Goal: Check status: Check status

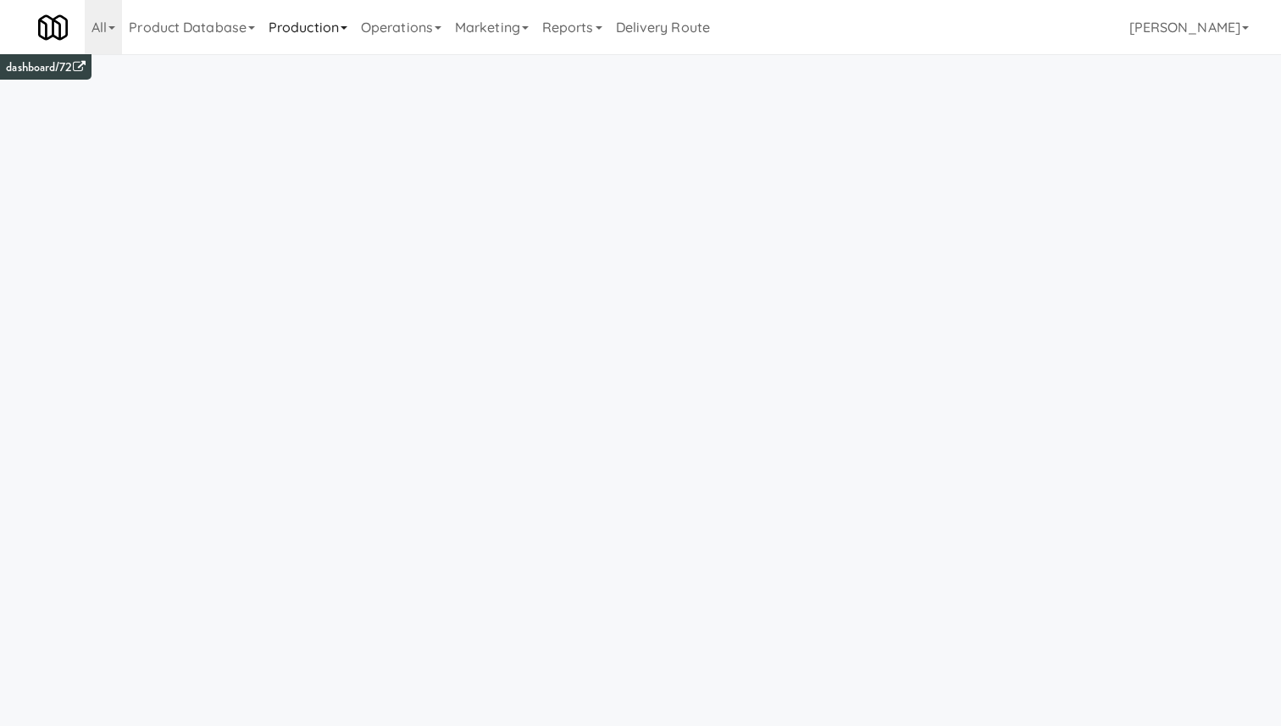
click at [312, 35] on link "Production" at bounding box center [308, 27] width 92 height 54
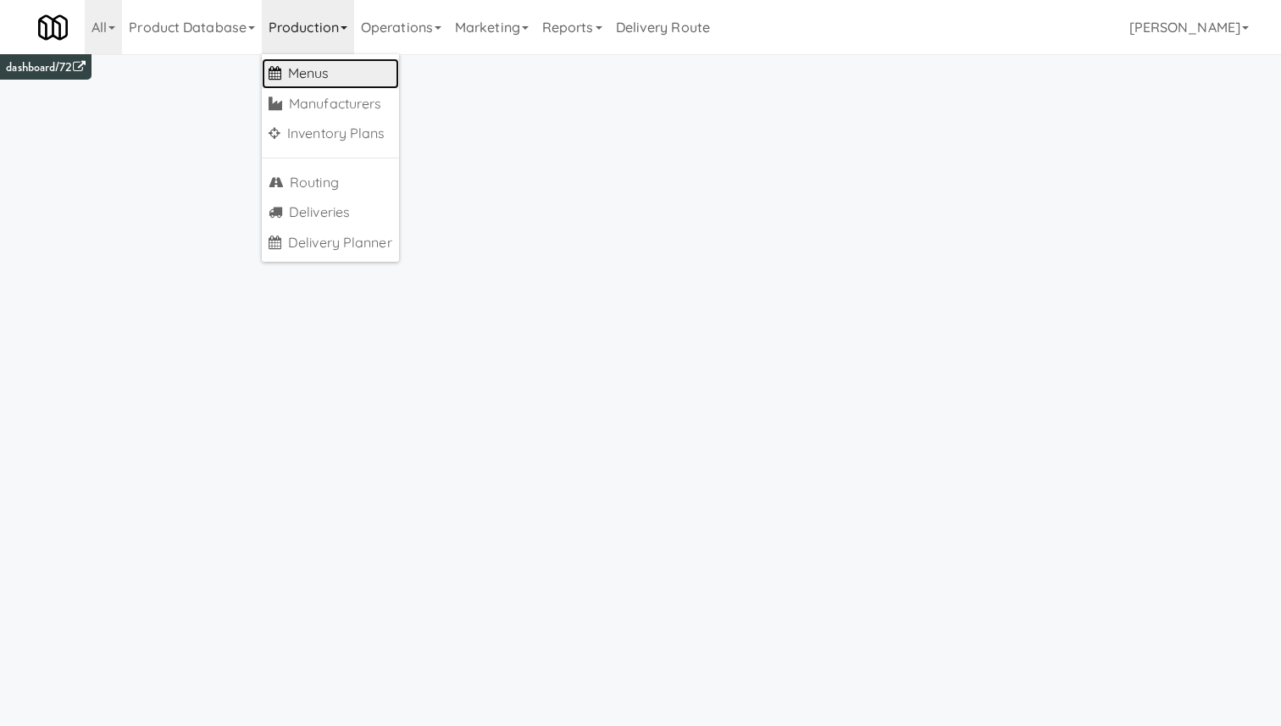
click at [328, 79] on link "Menus" at bounding box center [330, 73] width 137 height 31
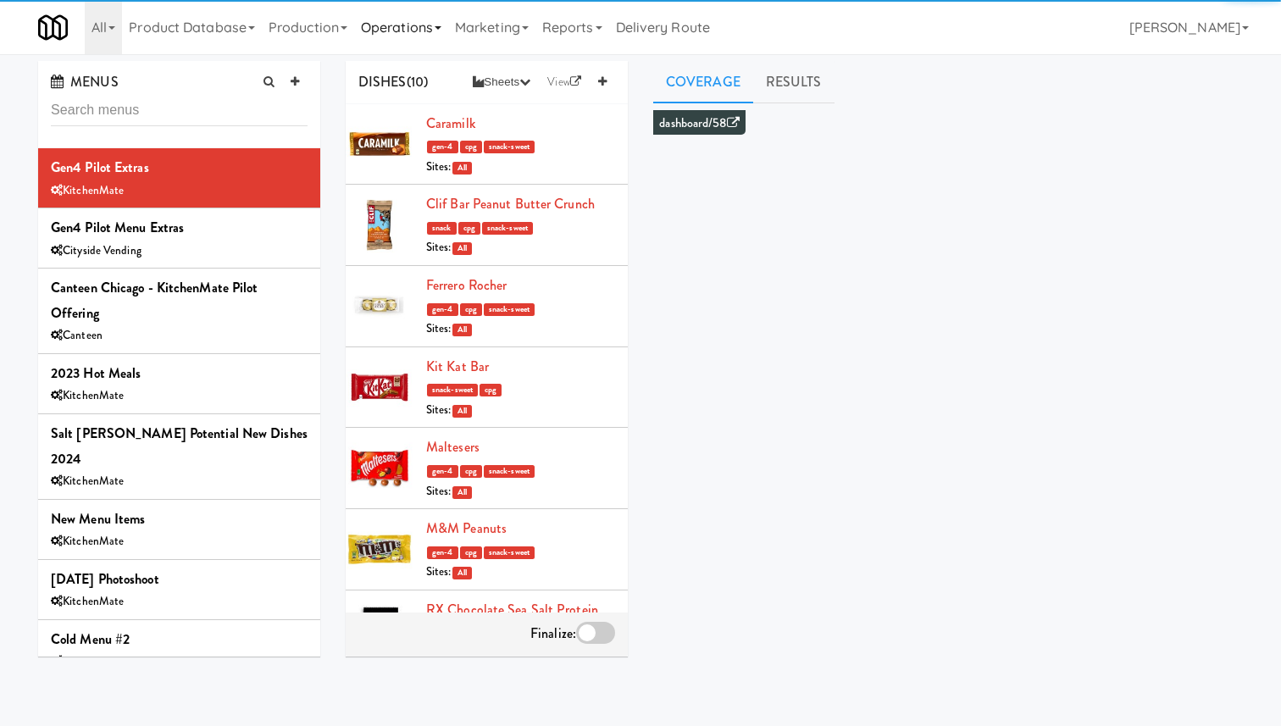
click at [425, 31] on link "Operations" at bounding box center [401, 27] width 94 height 54
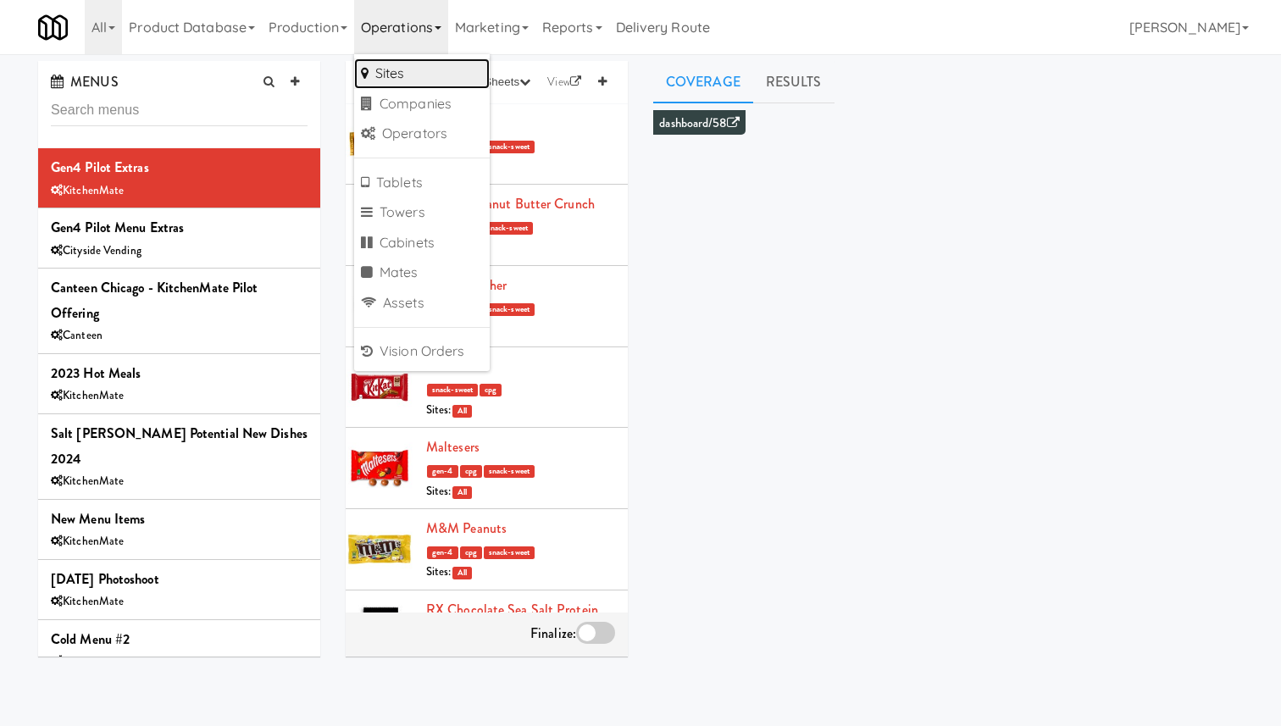
click at [421, 72] on link "Sites" at bounding box center [422, 73] width 136 height 31
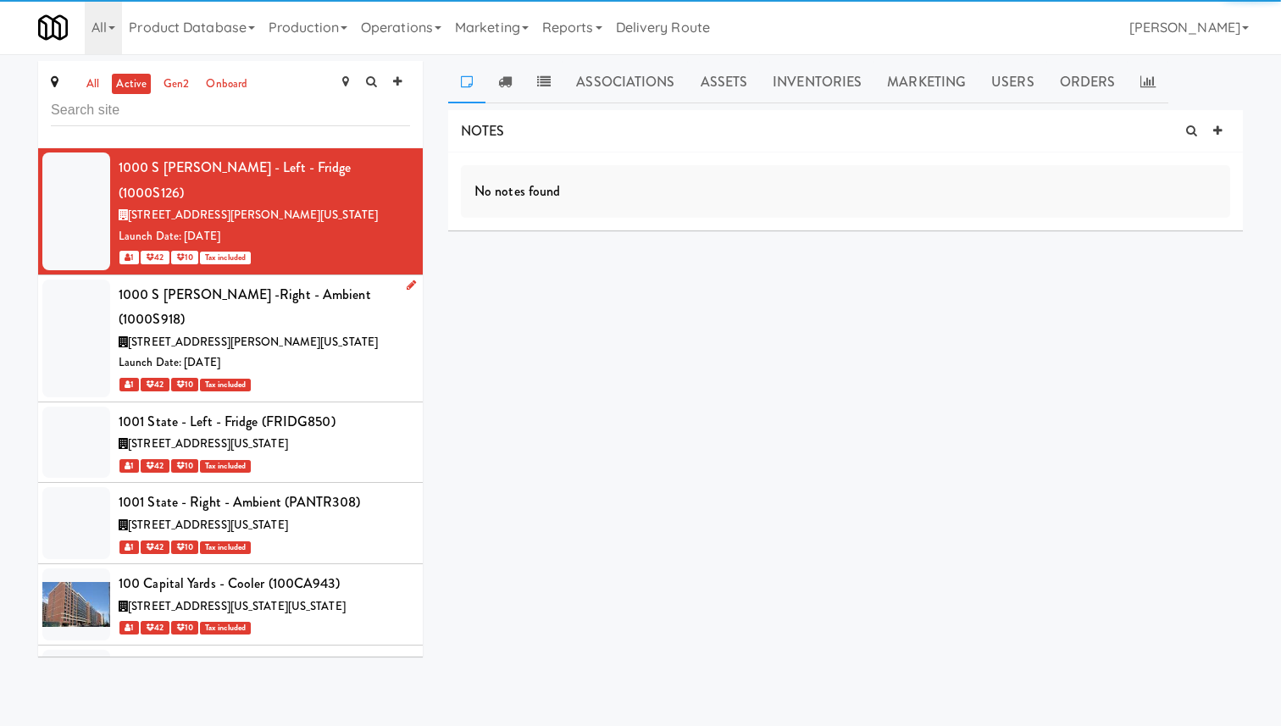
click at [303, 353] on div "Launch Date: [DATE]" at bounding box center [264, 363] width 291 height 21
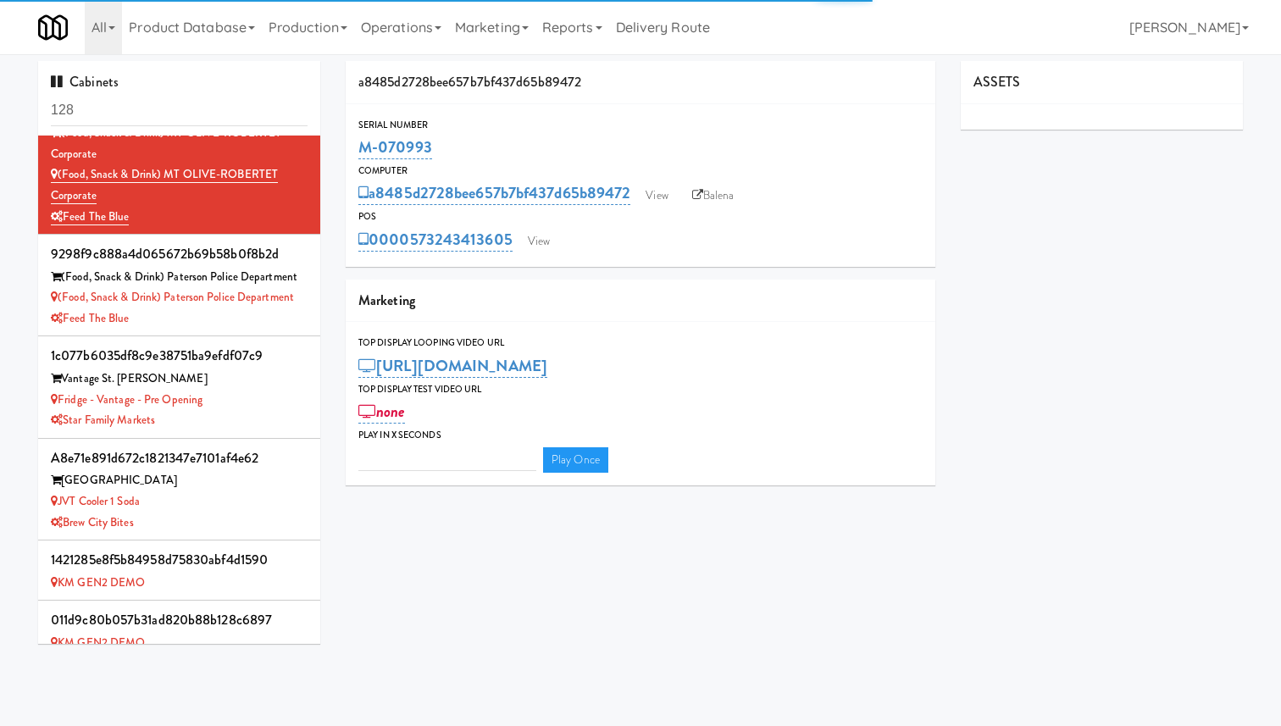
type input "3"
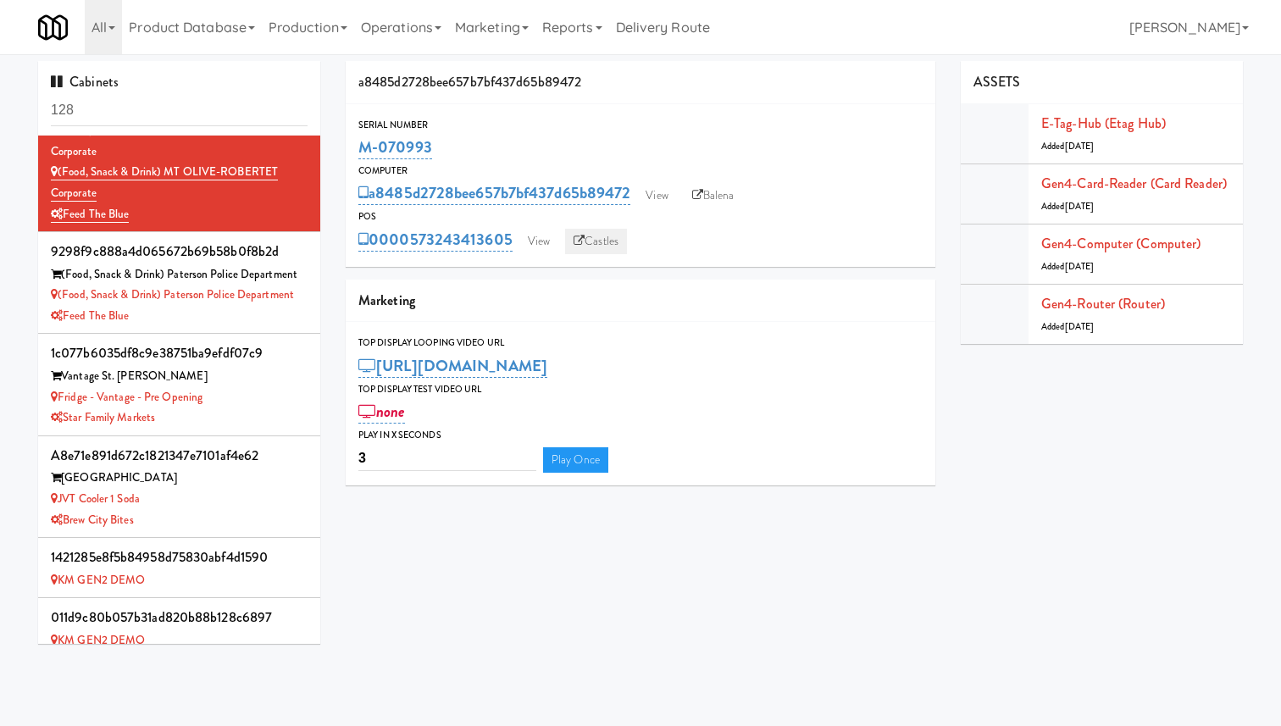
click at [596, 251] on link "Castles" at bounding box center [596, 241] width 62 height 25
click at [548, 242] on link "View" at bounding box center [538, 241] width 39 height 25
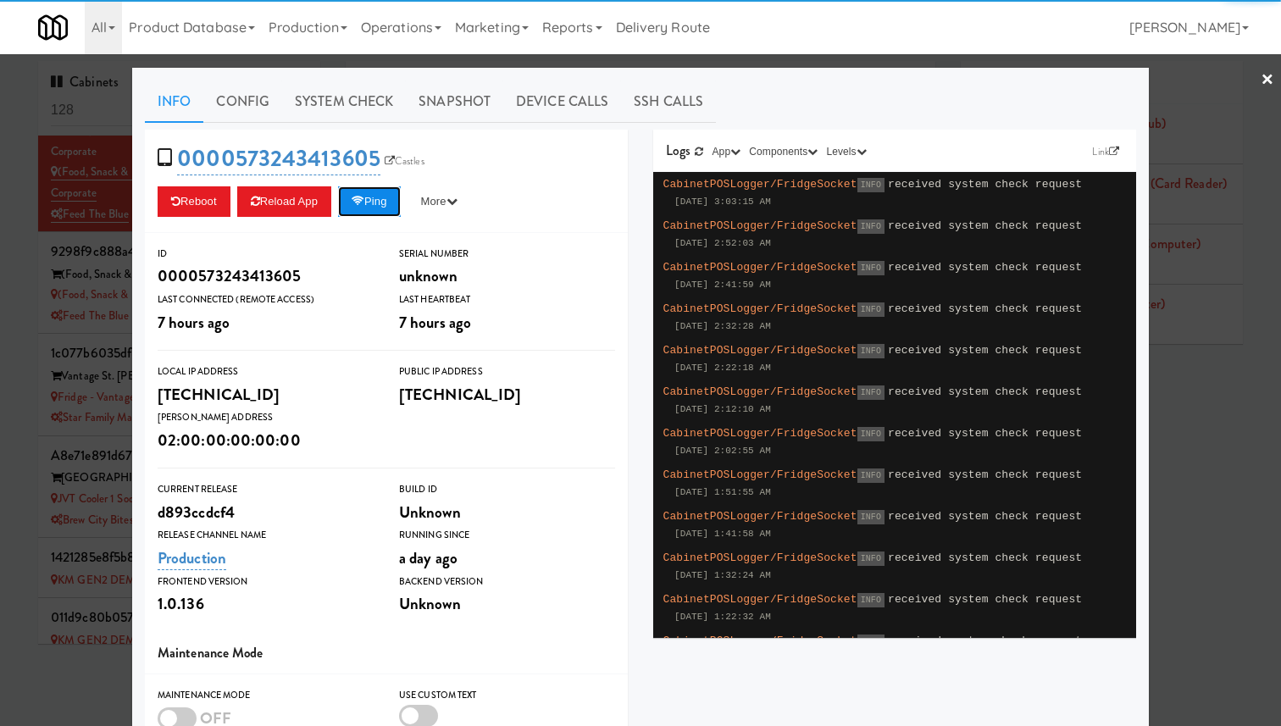
click at [377, 203] on button "Ping" at bounding box center [369, 201] width 63 height 31
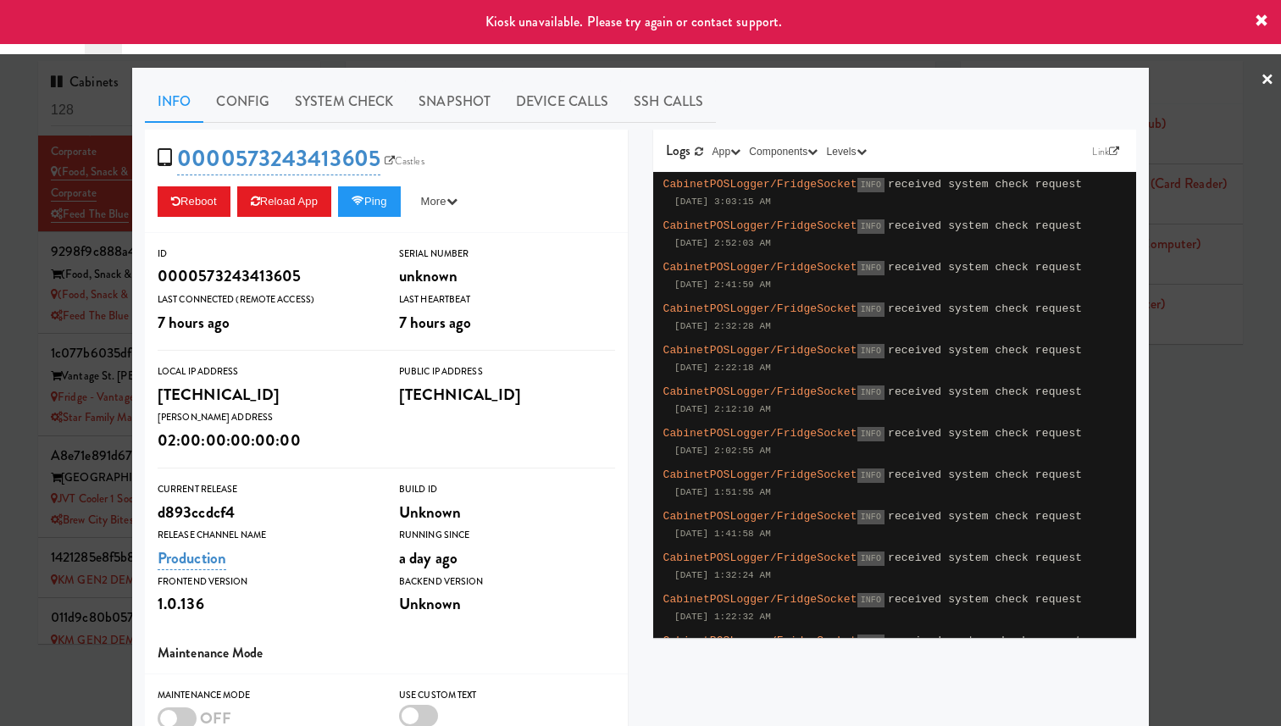
click at [73, 219] on div at bounding box center [640, 363] width 1281 height 726
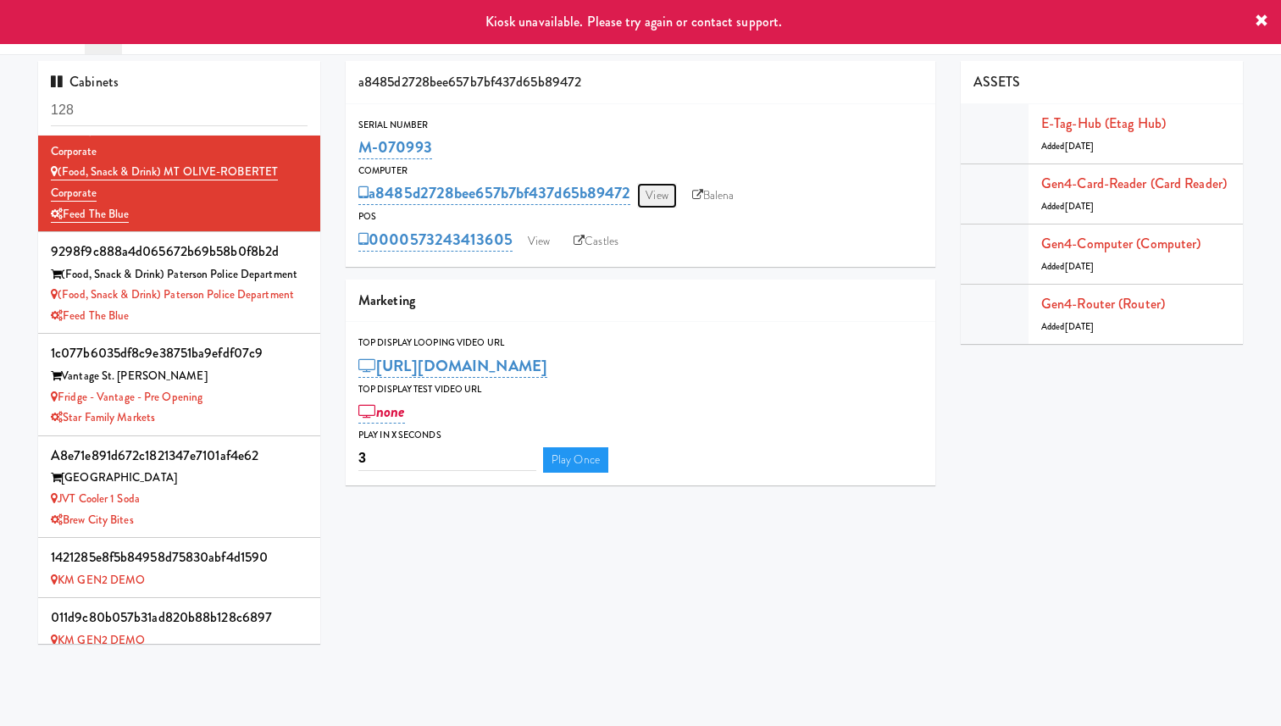
click at [675, 204] on link "View" at bounding box center [656, 195] width 39 height 25
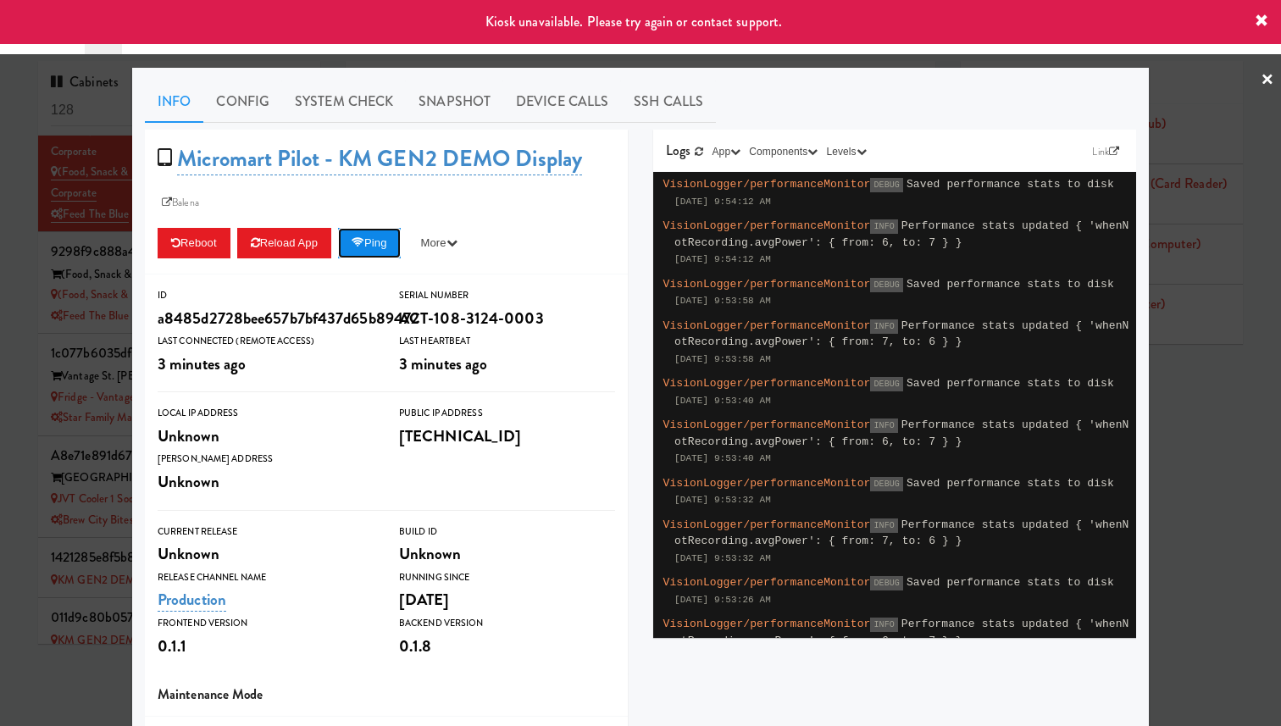
click at [374, 237] on button "Ping" at bounding box center [369, 243] width 63 height 31
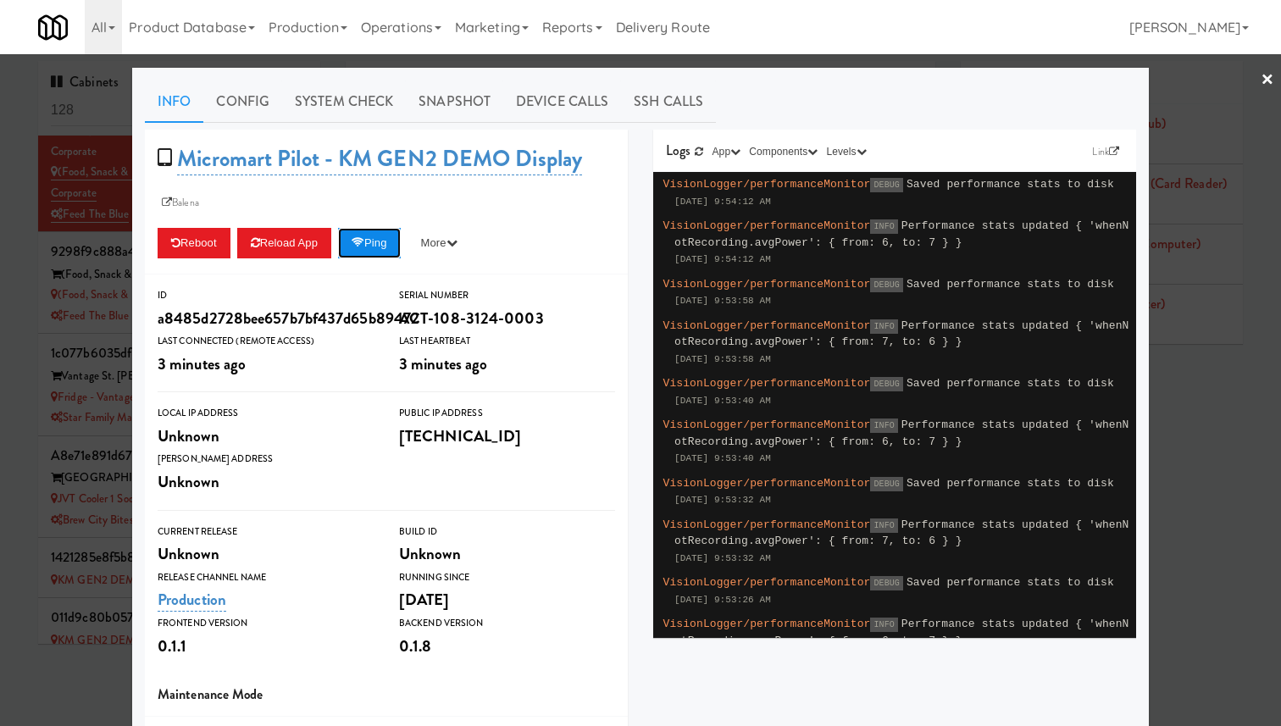
click at [380, 242] on button "Ping" at bounding box center [369, 243] width 63 height 31
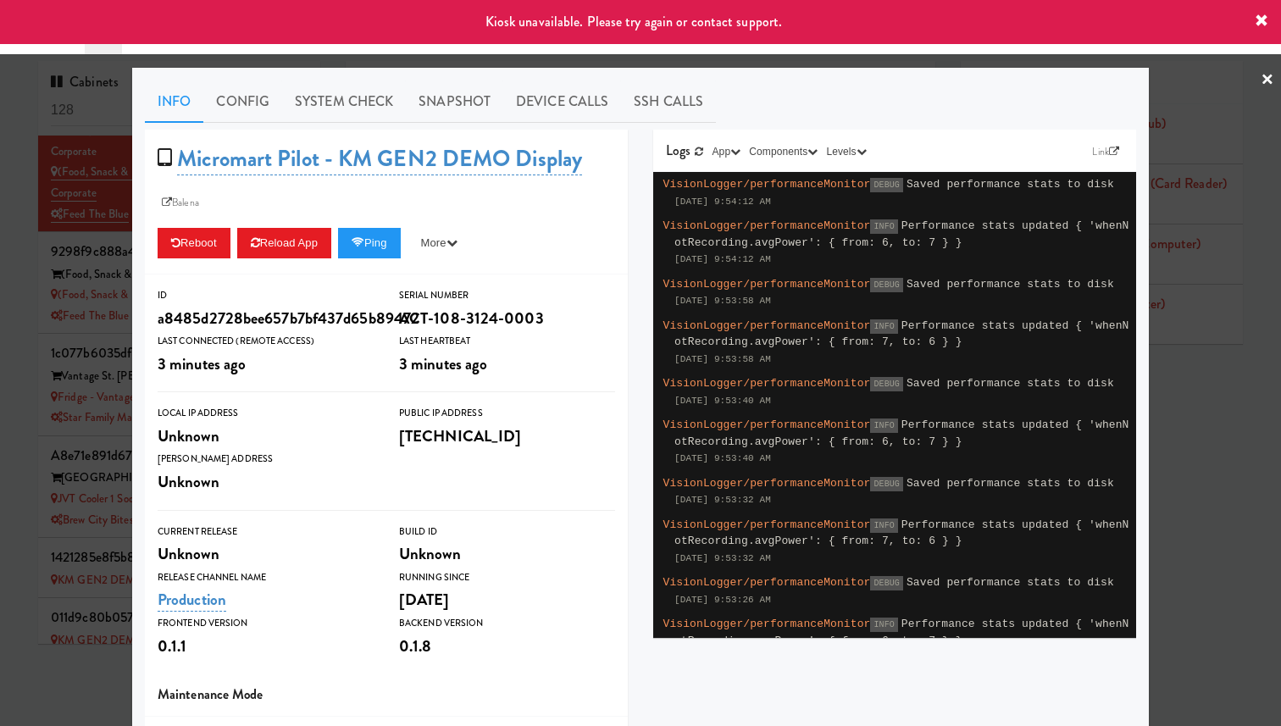
click at [33, 225] on div at bounding box center [640, 363] width 1281 height 726
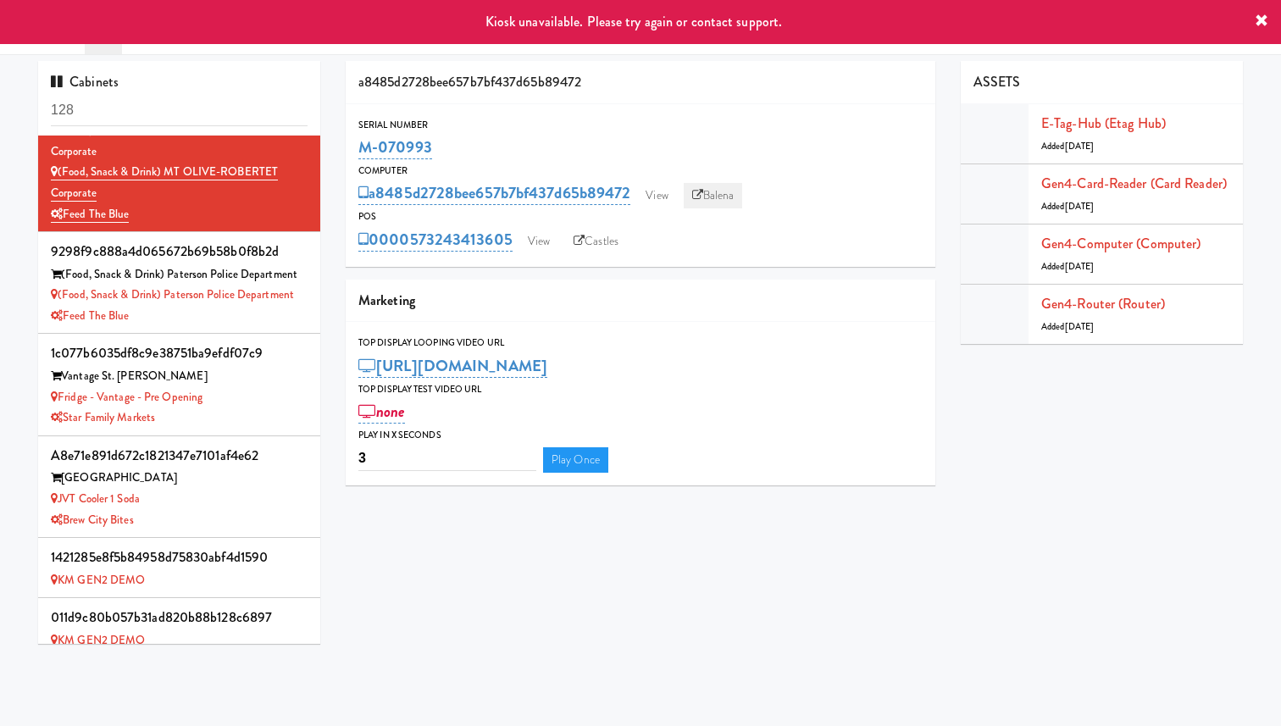
click at [713, 187] on link "Balena" at bounding box center [713, 195] width 59 height 25
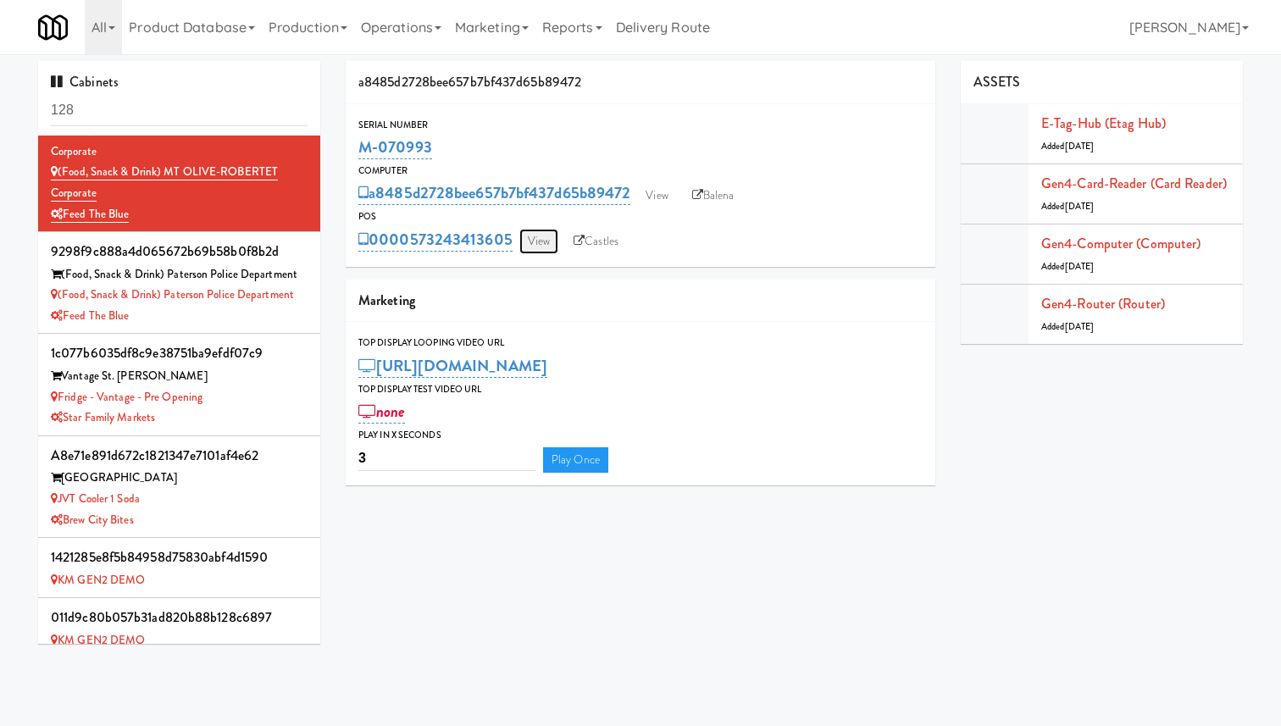
click at [537, 247] on link "View" at bounding box center [538, 241] width 39 height 25
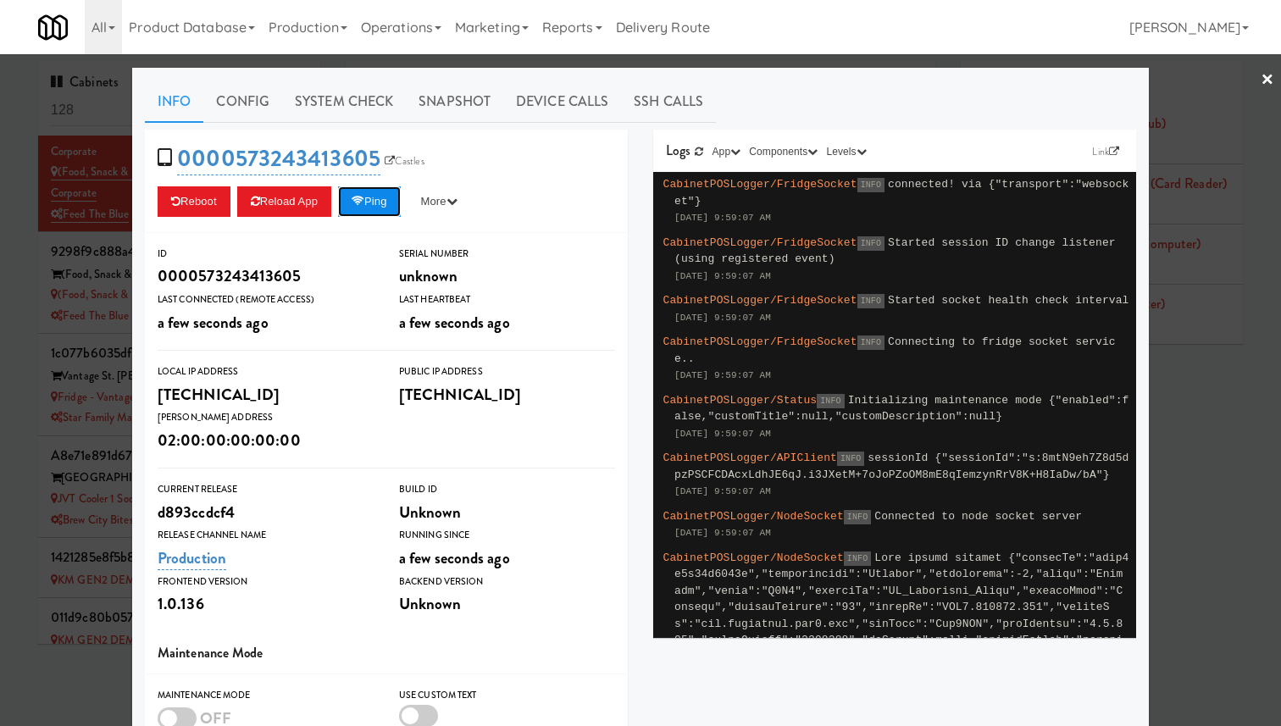
click at [397, 208] on button "Ping" at bounding box center [369, 201] width 63 height 31
click at [392, 196] on button "Ping" at bounding box center [369, 201] width 63 height 31
